Goal: Task Accomplishment & Management: Use online tool/utility

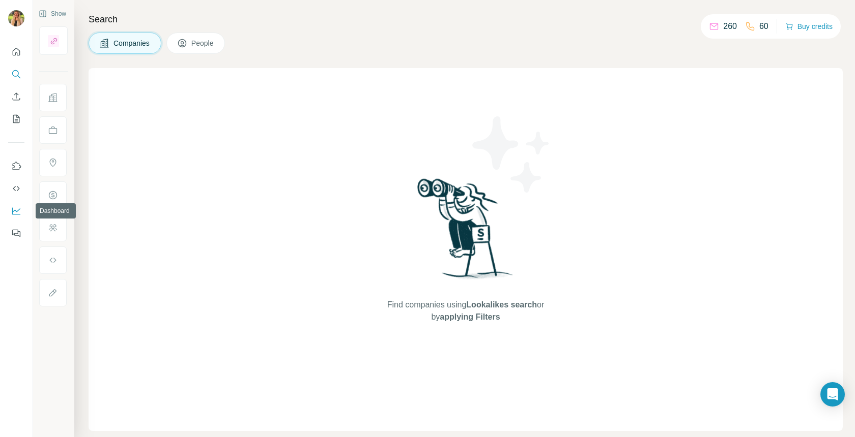
click at [17, 213] on icon "Dashboard" at bounding box center [16, 211] width 10 height 10
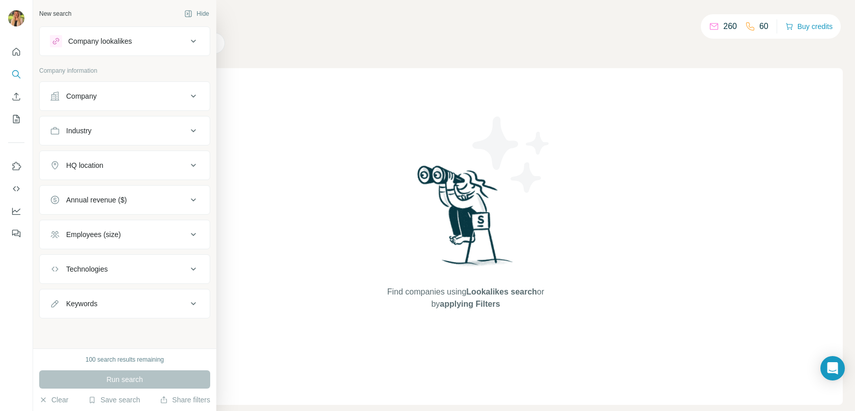
click at [109, 38] on div "Company lookalikes" at bounding box center [100, 41] width 64 height 10
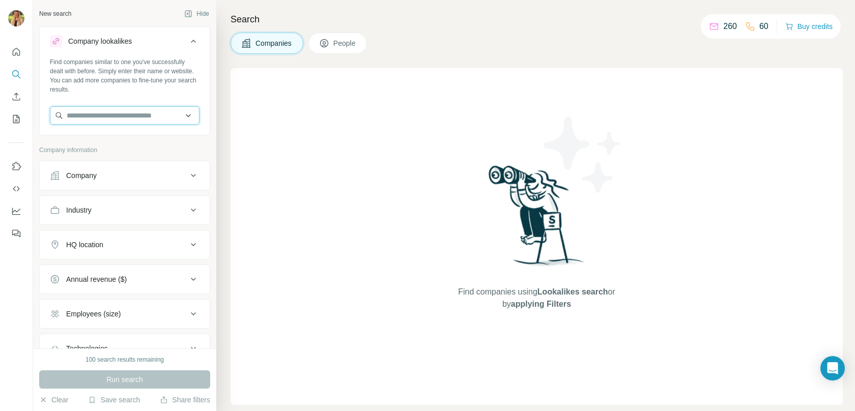
click at [106, 112] on input "text" at bounding box center [125, 115] width 150 height 18
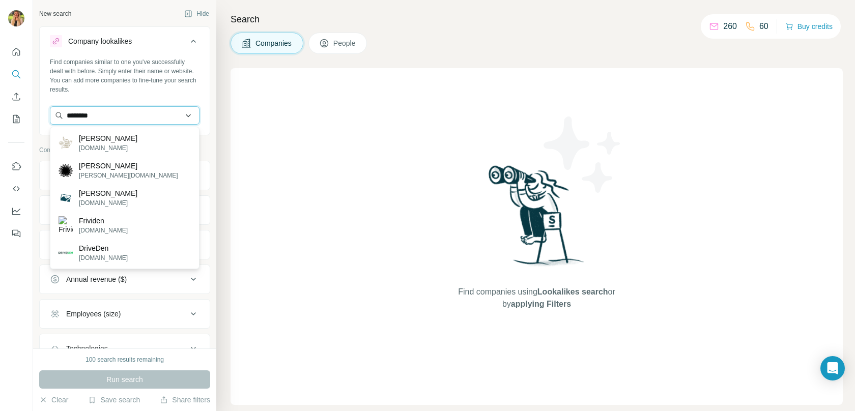
click at [94, 123] on input "********" at bounding box center [125, 115] width 150 height 18
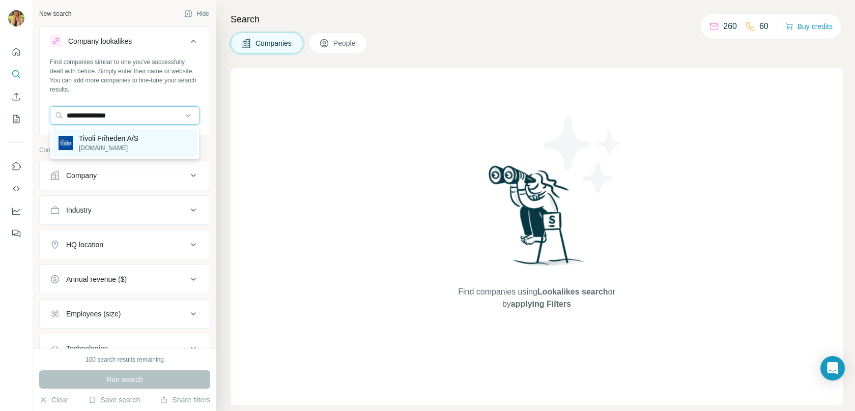
type input "**********"
click at [95, 135] on p "Tivoli Friheden A/S" at bounding box center [109, 138] width 60 height 10
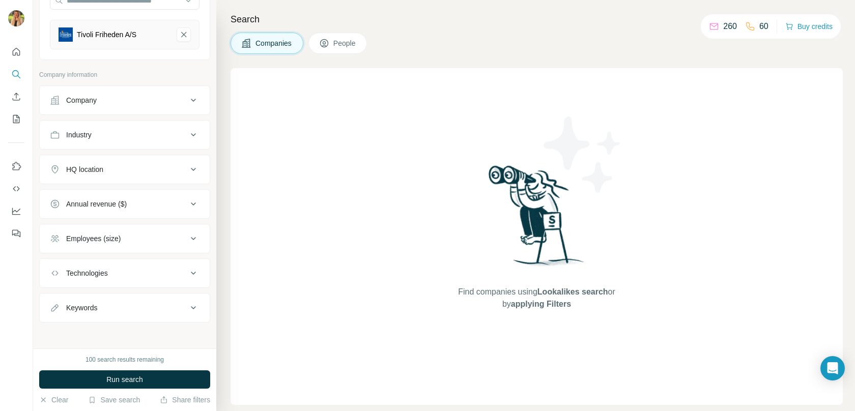
scroll to position [118, 0]
click at [103, 164] on div "HQ location" at bounding box center [84, 167] width 37 height 10
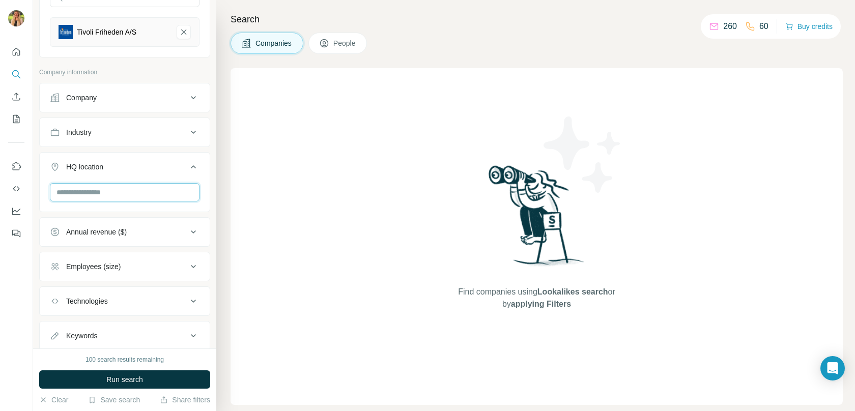
click at [102, 195] on input "text" at bounding box center [125, 192] width 150 height 18
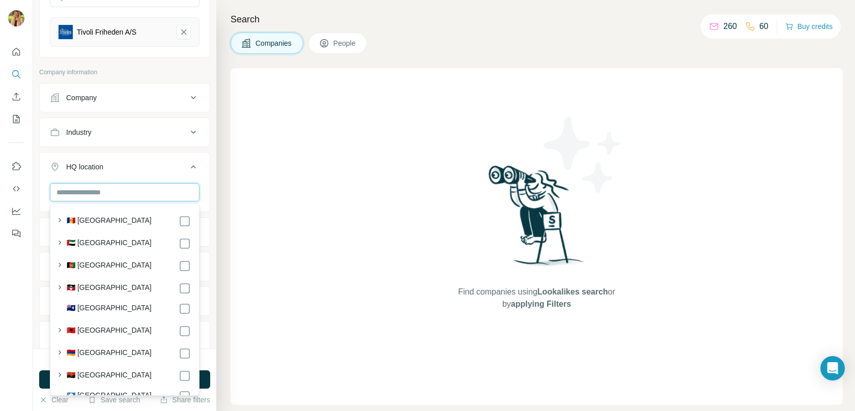
type input "*"
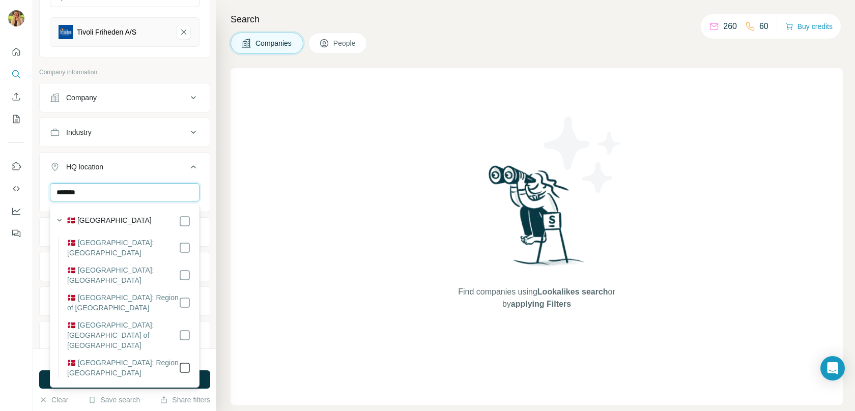
type input "*******"
click at [162, 379] on button "Run search" at bounding box center [124, 379] width 171 height 18
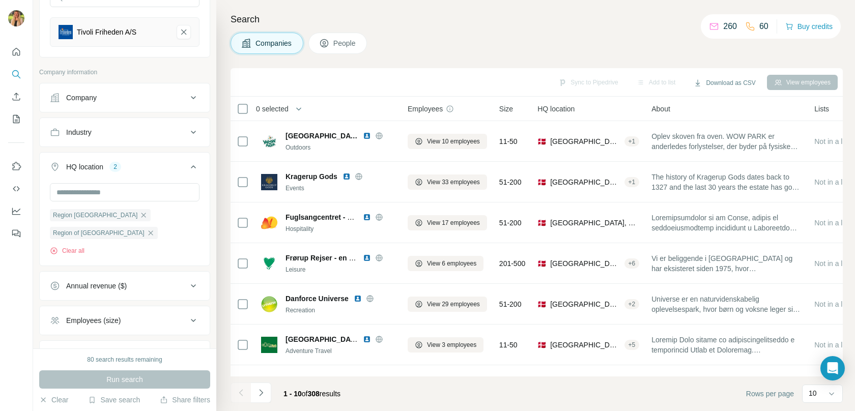
click at [182, 170] on div "HQ location 2" at bounding box center [118, 167] width 137 height 10
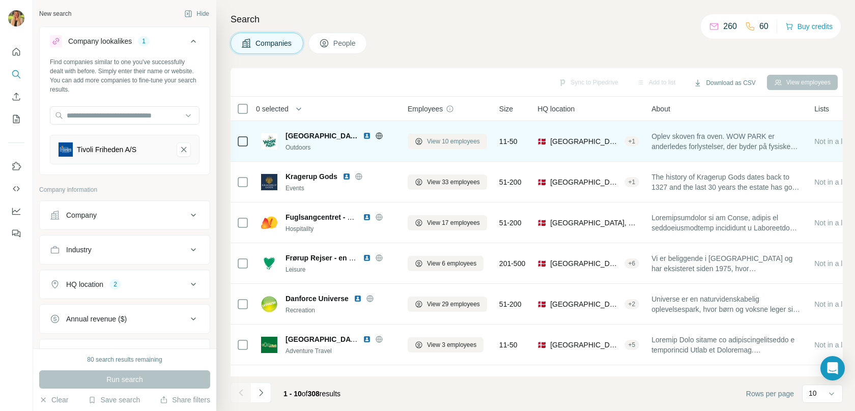
click at [441, 142] on span "View 10 employees" at bounding box center [453, 141] width 53 height 9
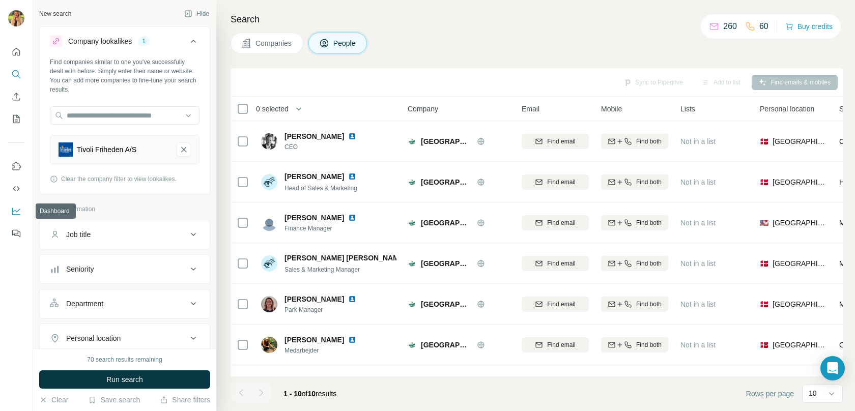
click at [19, 212] on icon "Dashboard" at bounding box center [16, 211] width 10 height 10
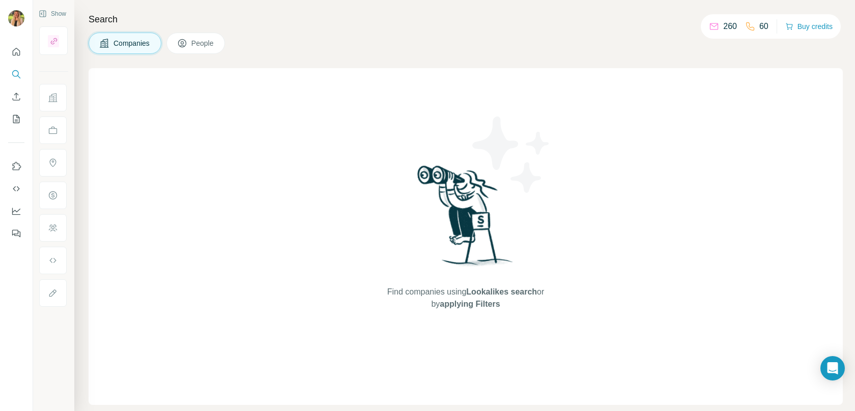
click at [197, 47] on span "People" at bounding box center [202, 43] width 23 height 10
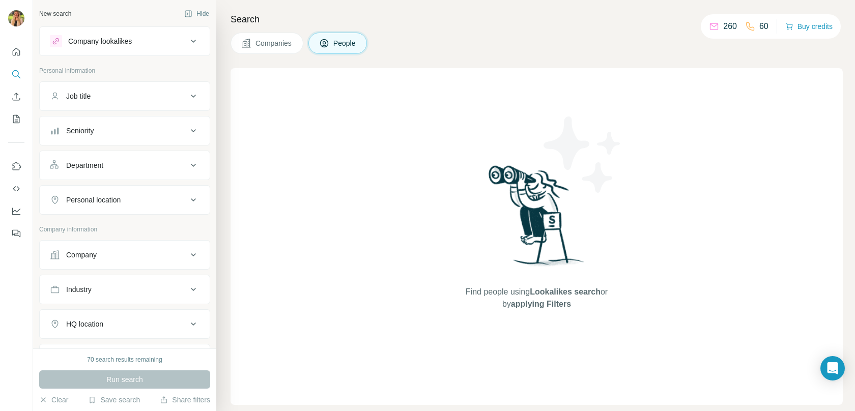
click at [276, 54] on div "Search Companies People Find people using Lookalikes search or by applying Filt…" at bounding box center [535, 205] width 638 height 411
click at [272, 47] on span "Companies" at bounding box center [273, 43] width 37 height 10
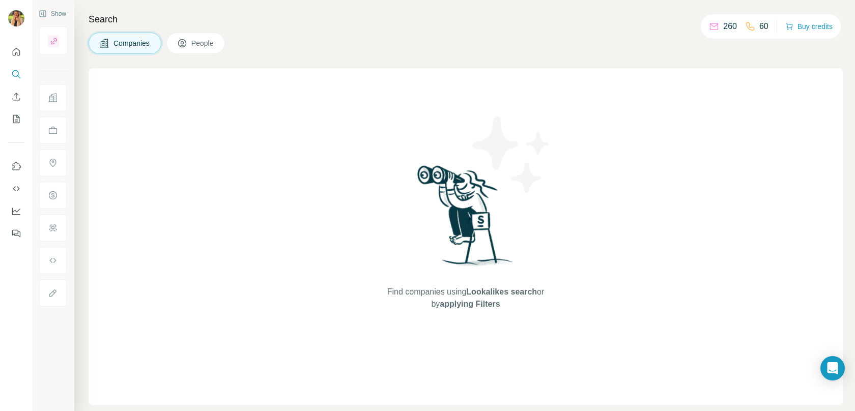
click at [211, 45] on span "People" at bounding box center [202, 43] width 23 height 10
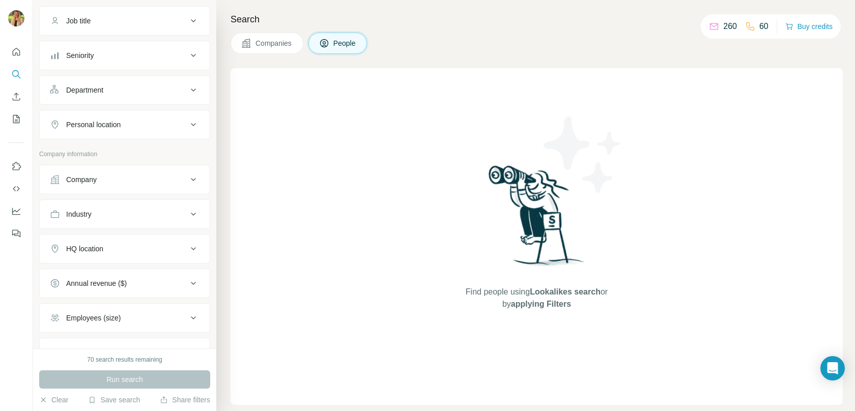
scroll to position [76, 0]
